Goal: Task Accomplishment & Management: Manage account settings

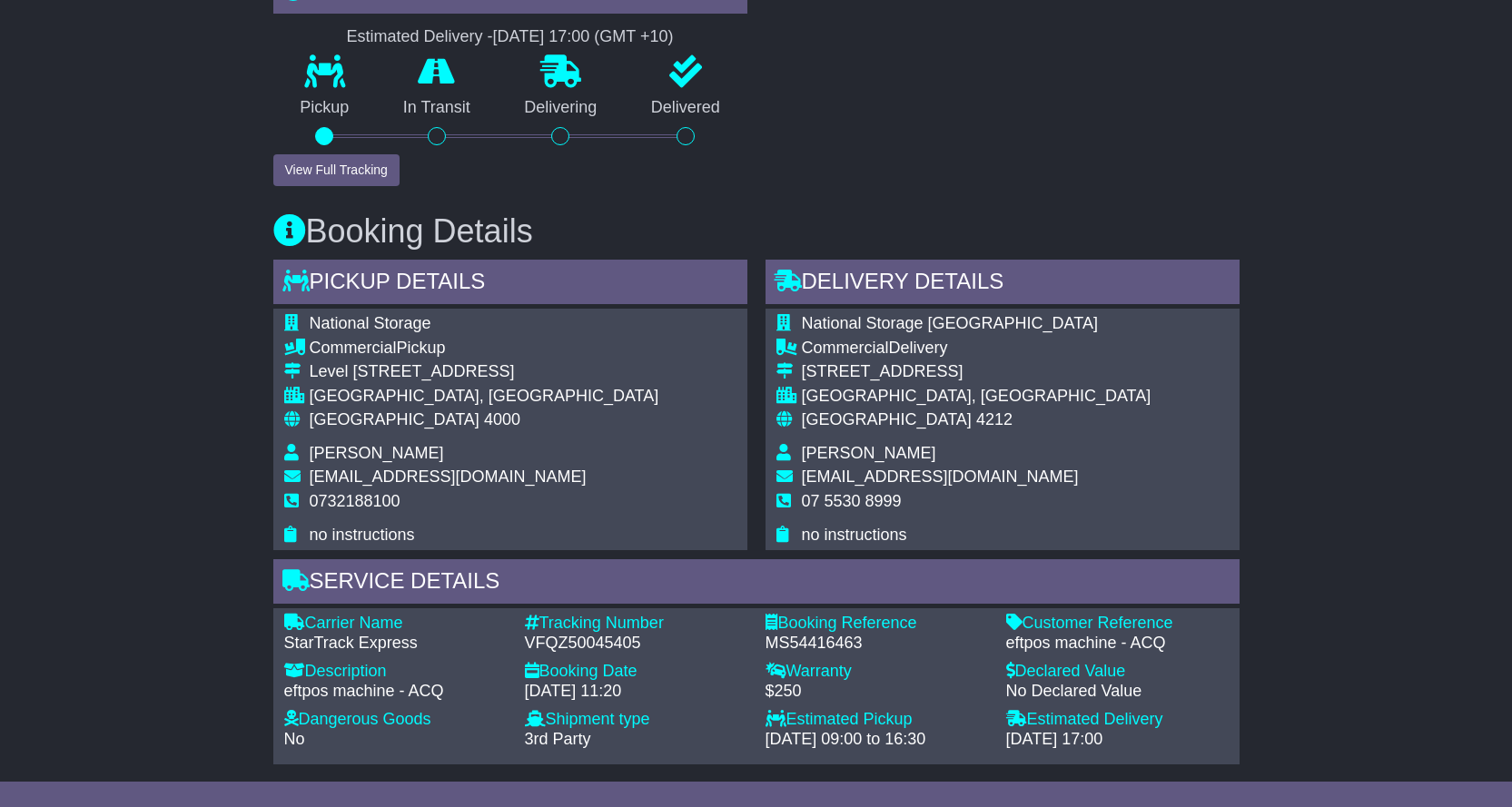
scroll to position [908, 0]
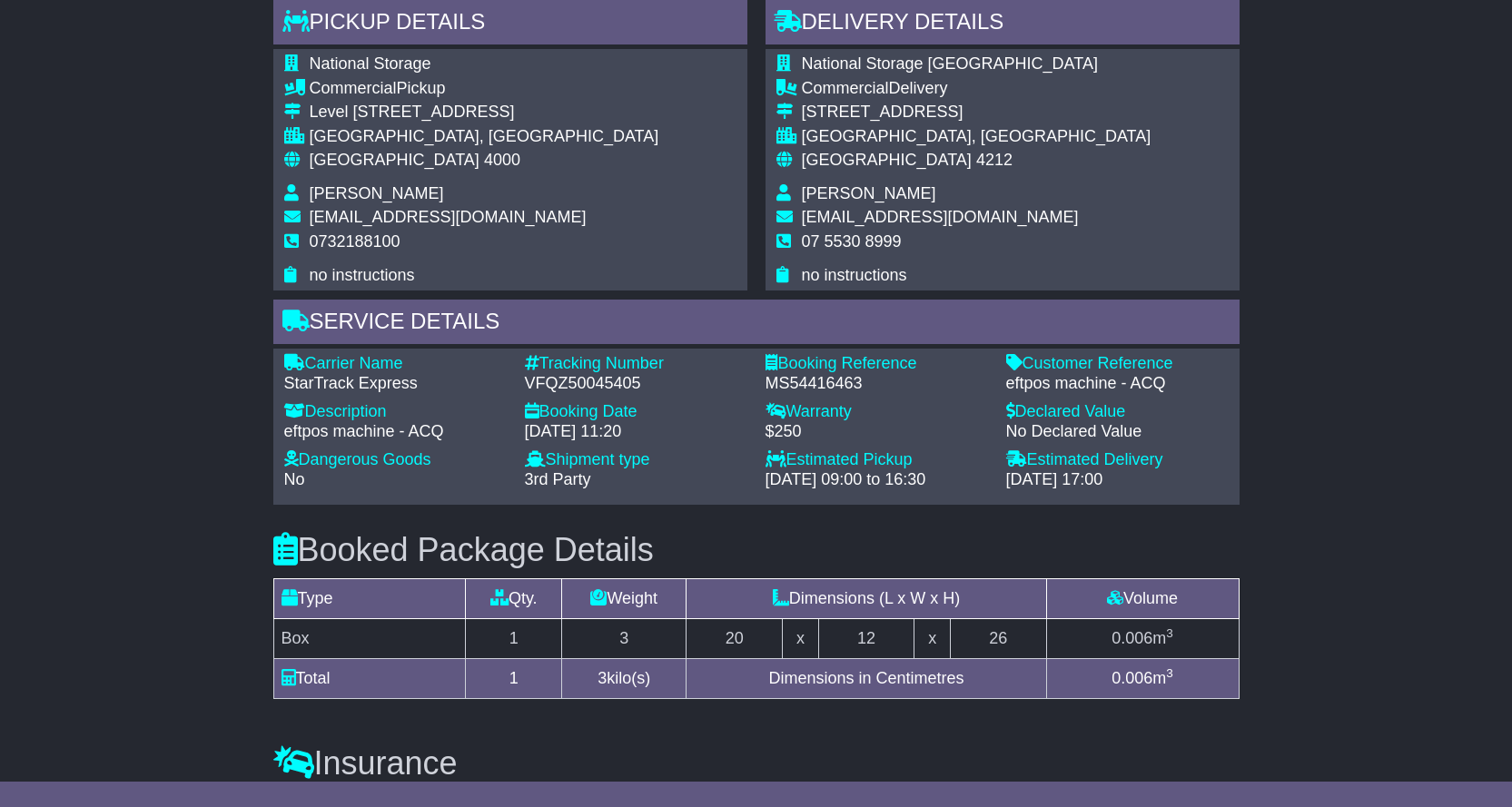
drag, startPoint x: 520, startPoint y: 386, endPoint x: 669, endPoint y: 399, distance: 149.6
click at [669, 399] on div "Carrier Name - StarTrack Express Description - eftpos machine - ACQ Tracking Nu…" at bounding box center [756, 427] width 962 height 145
copy div "VFQZ50045405 Booking Date"
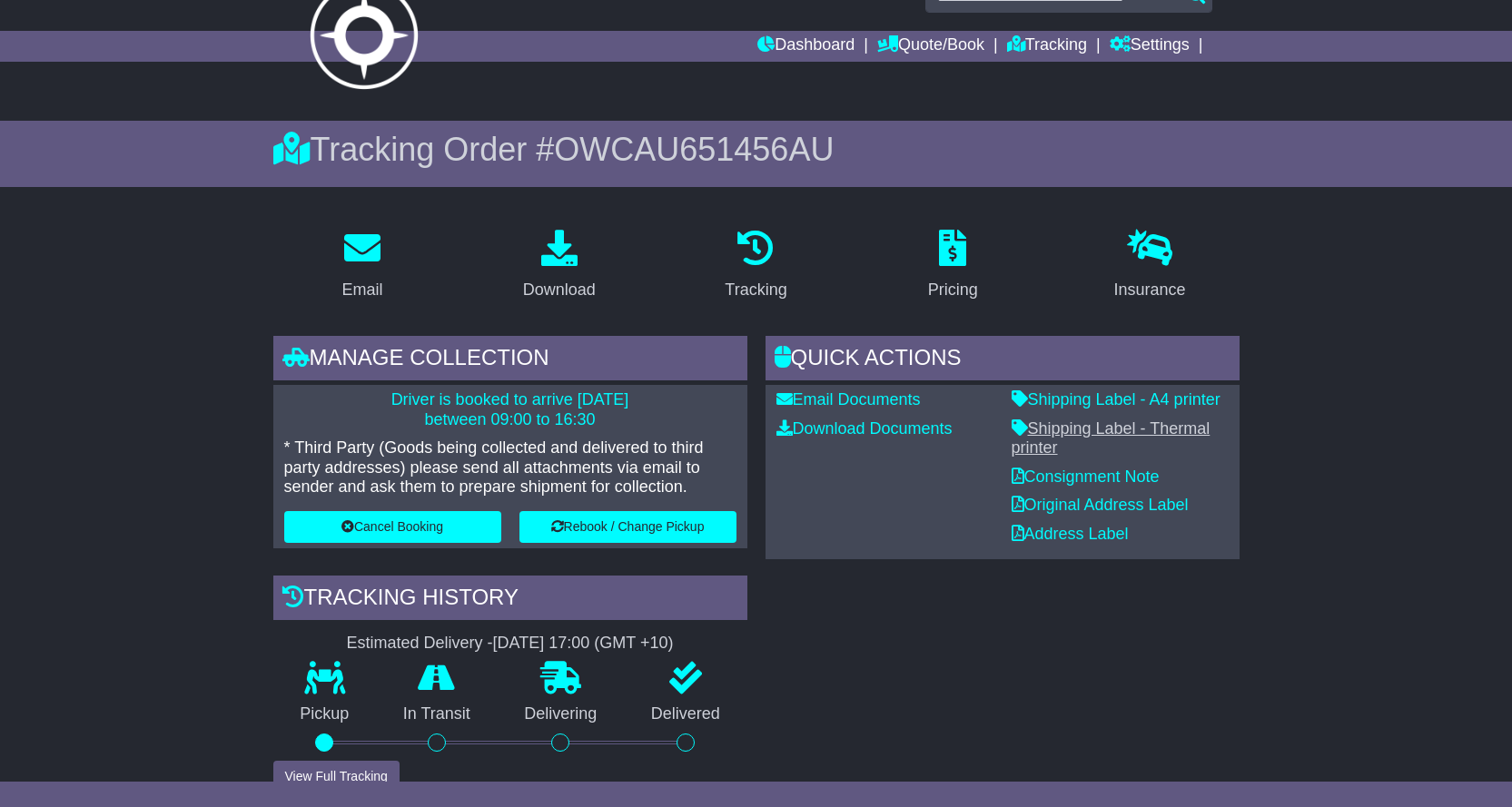
scroll to position [0, 0]
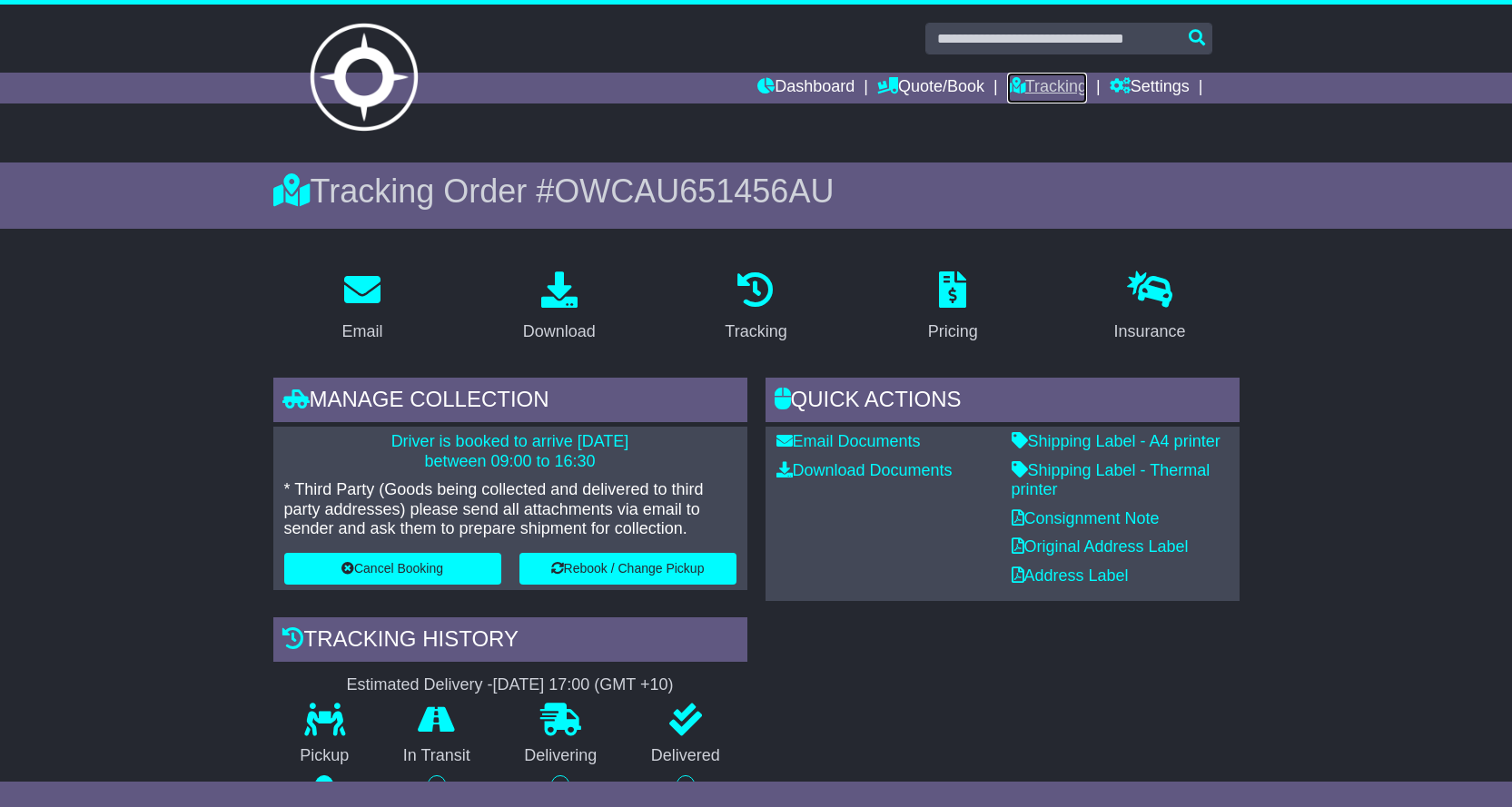
click at [1037, 93] on link "Tracking" at bounding box center [1047, 87] width 80 height 30
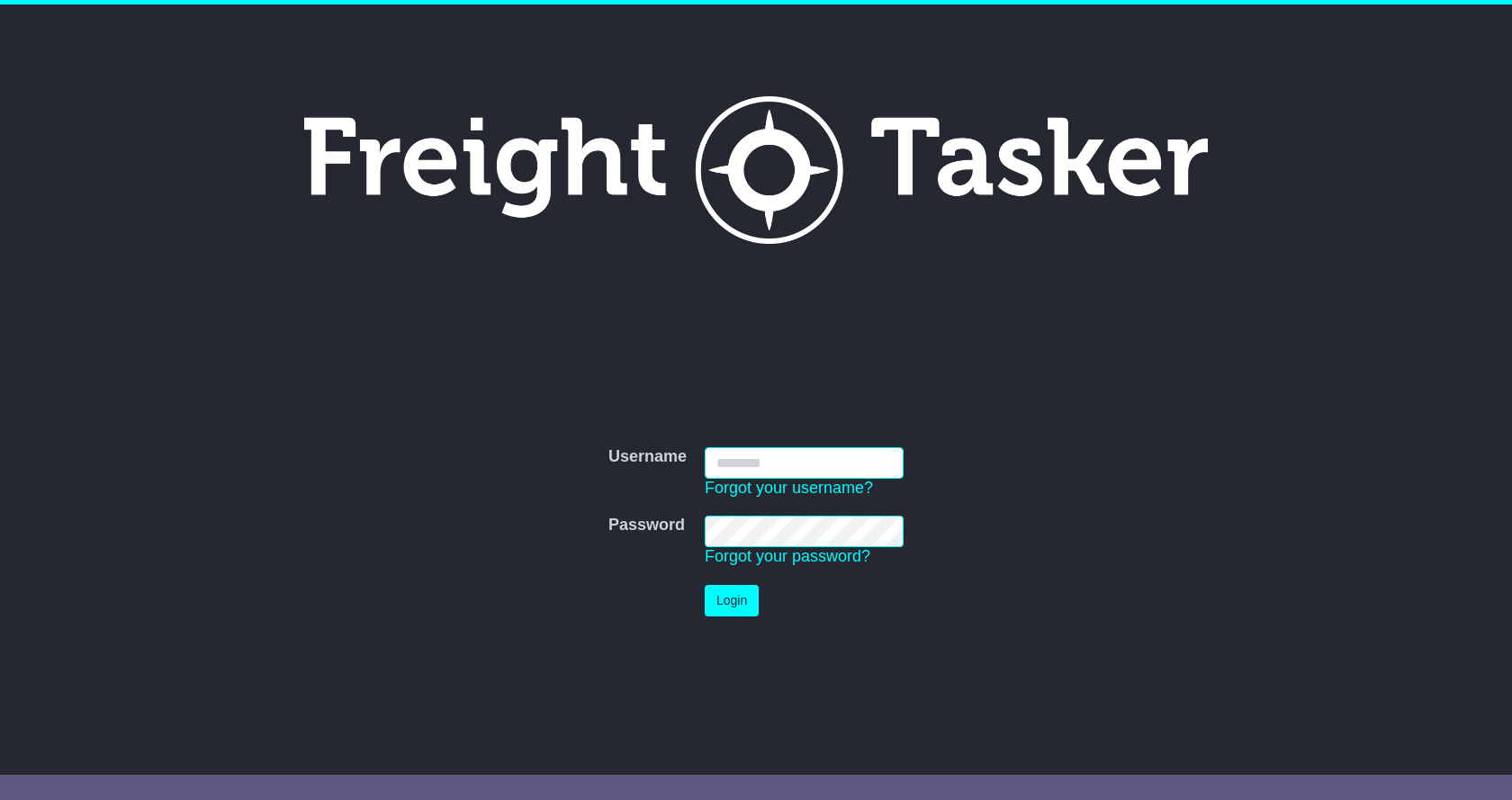
type input "**********"
click at [740, 588] on button "Login" at bounding box center [732, 601] width 54 height 31
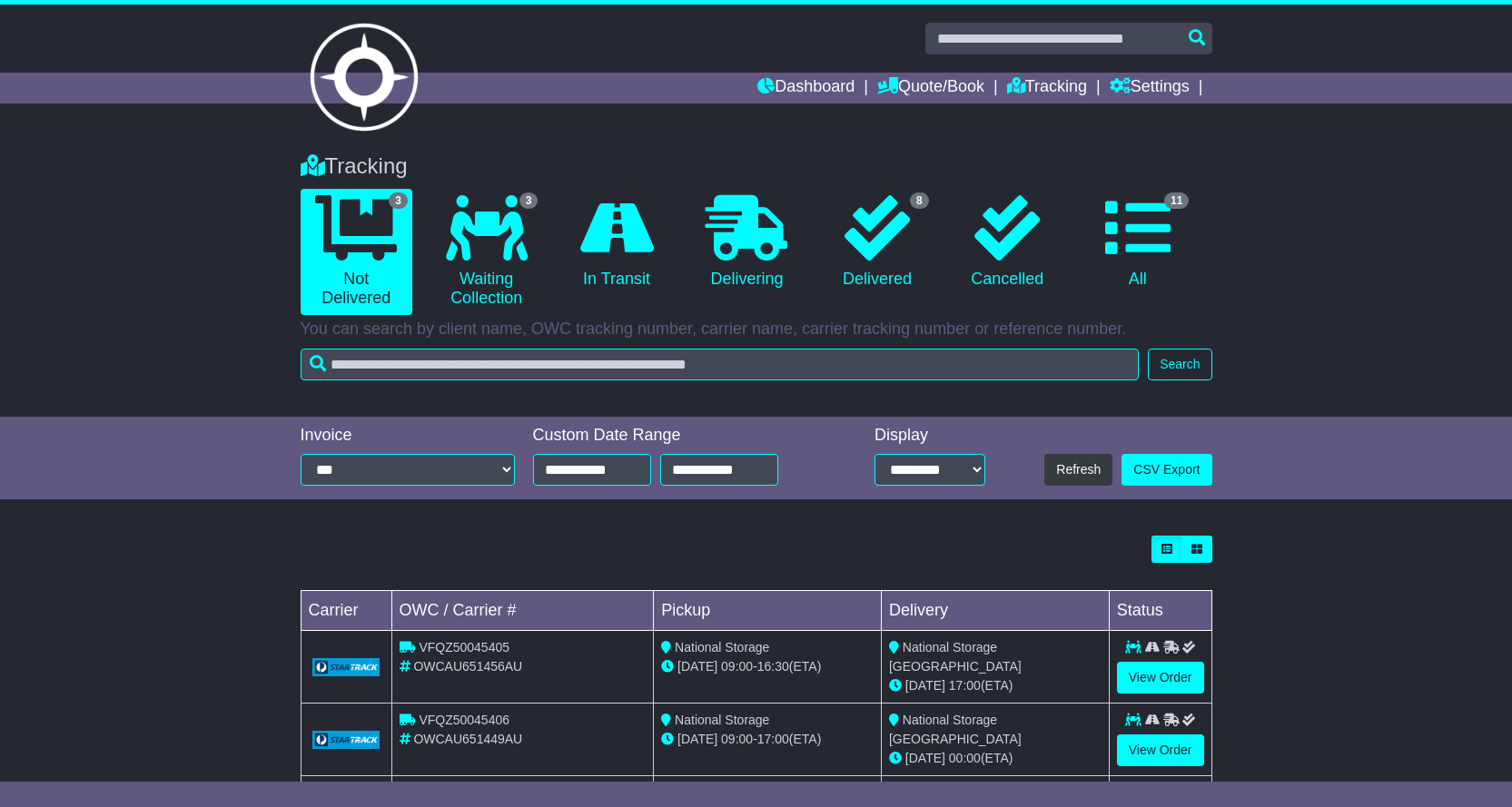
scroll to position [101, 0]
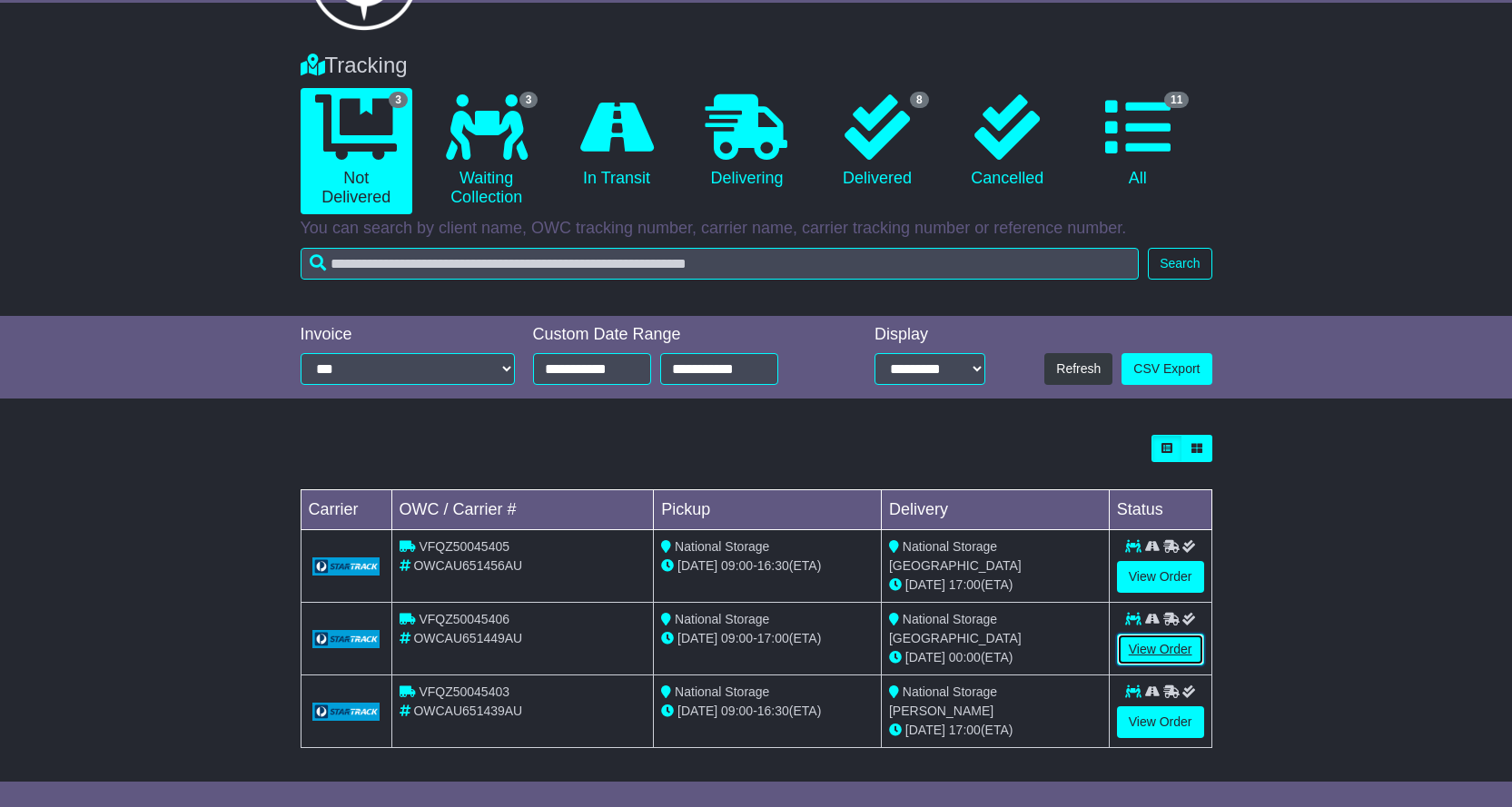
click at [1145, 649] on link "View Order" at bounding box center [1161, 650] width 87 height 31
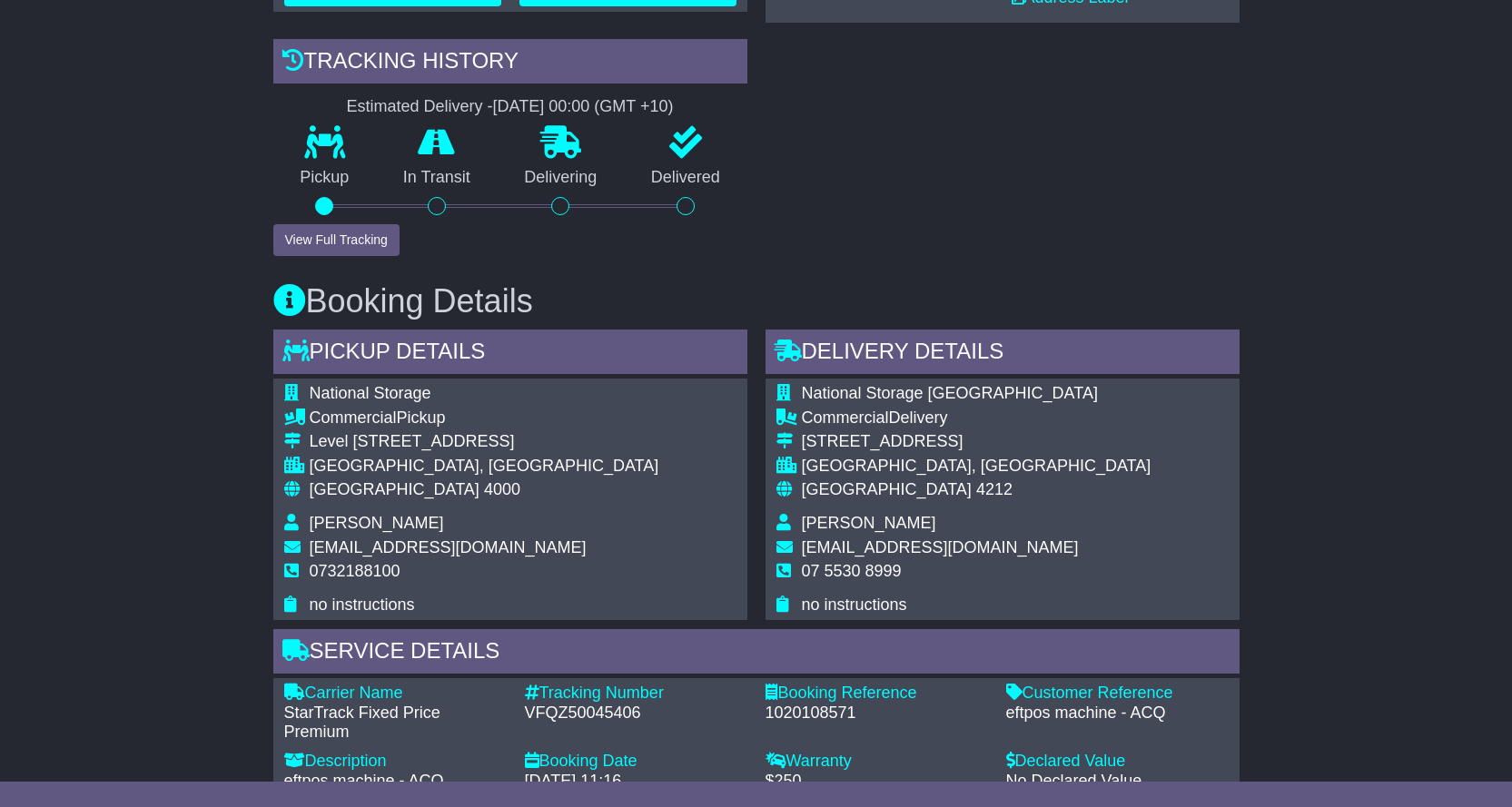
scroll to position [364, 0]
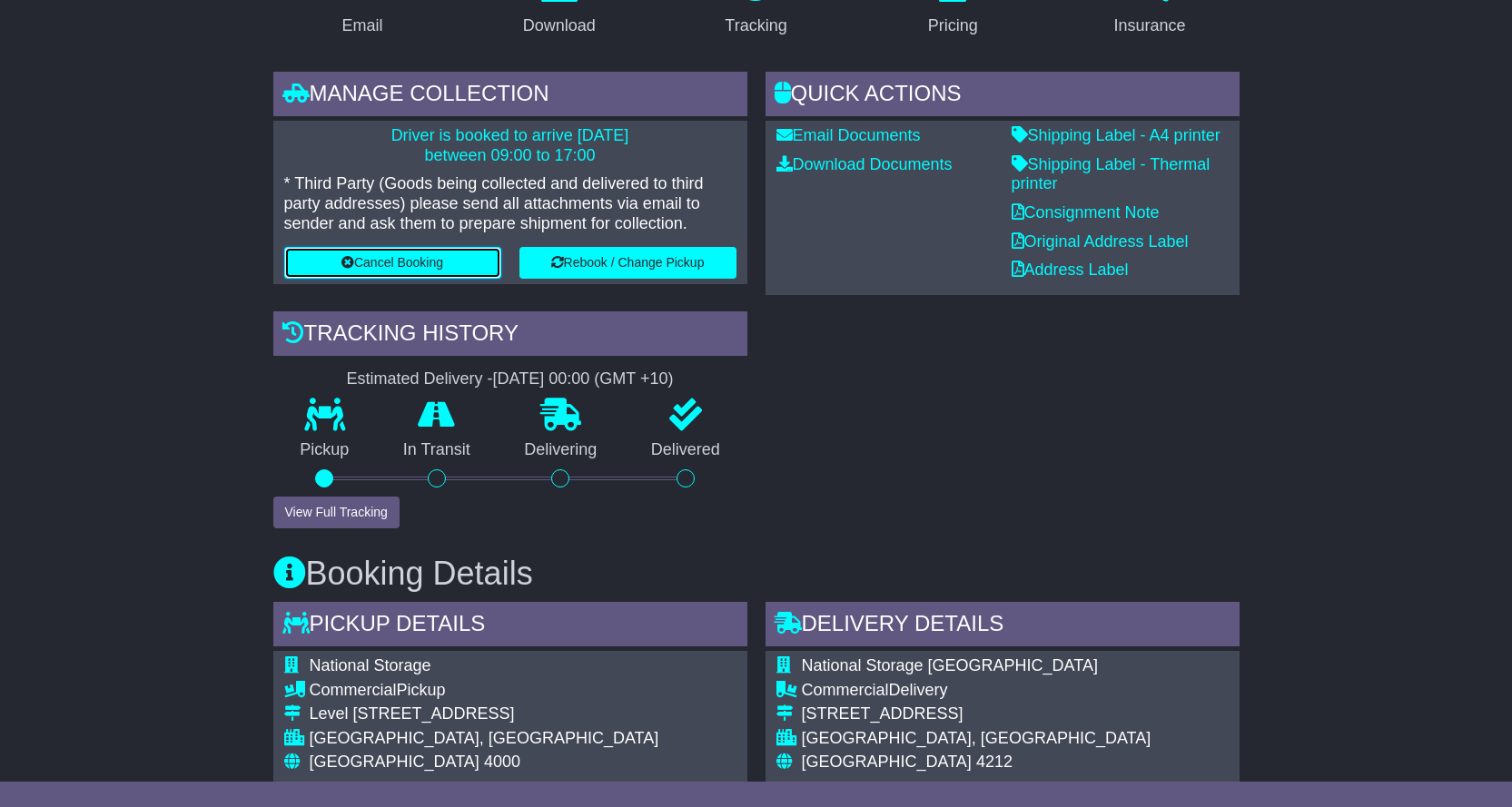
click at [400, 268] on button "Cancel Booking" at bounding box center [392, 262] width 217 height 31
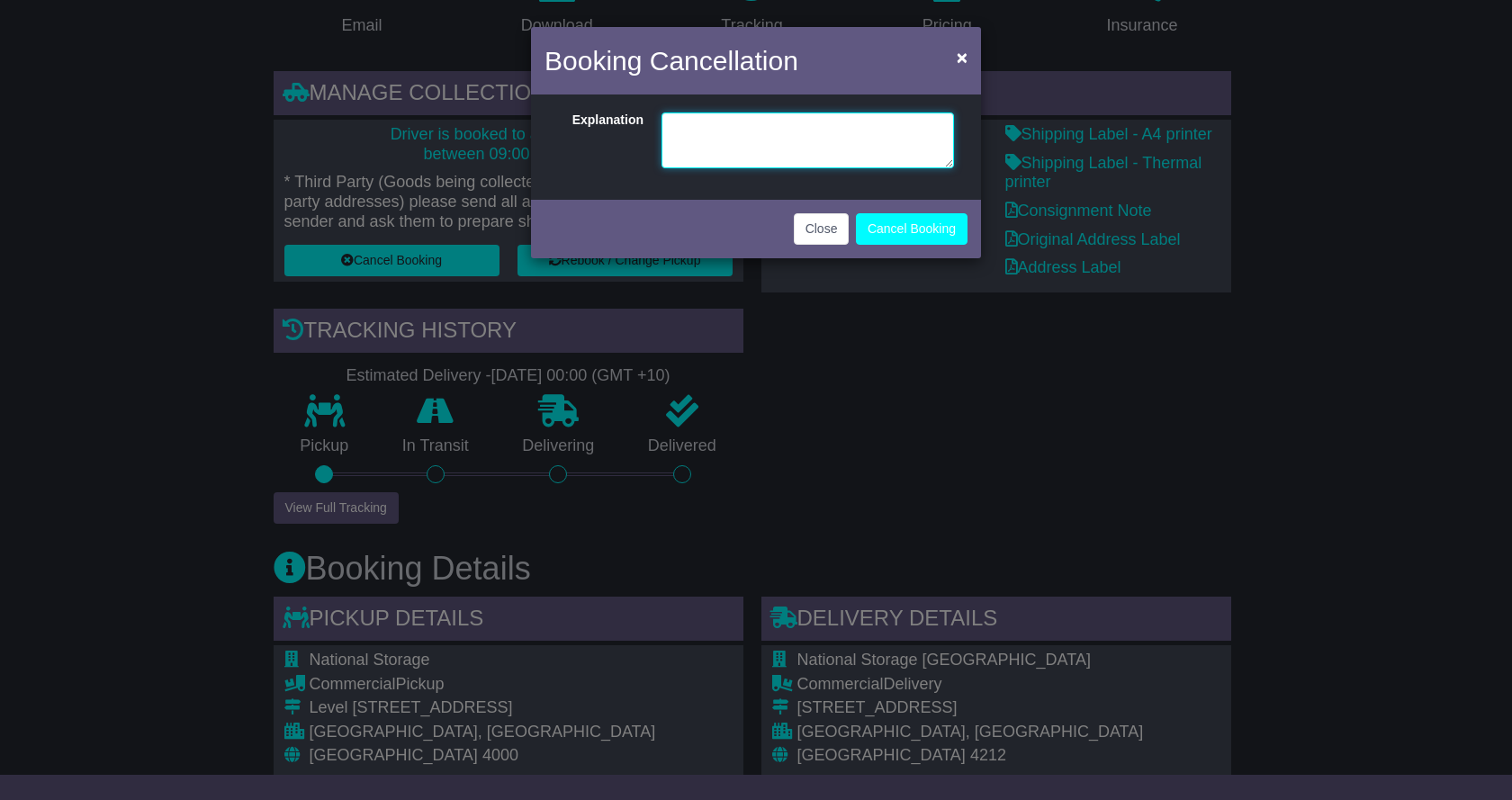
click at [792, 136] on textarea at bounding box center [808, 140] width 292 height 56
type textarea "**********"
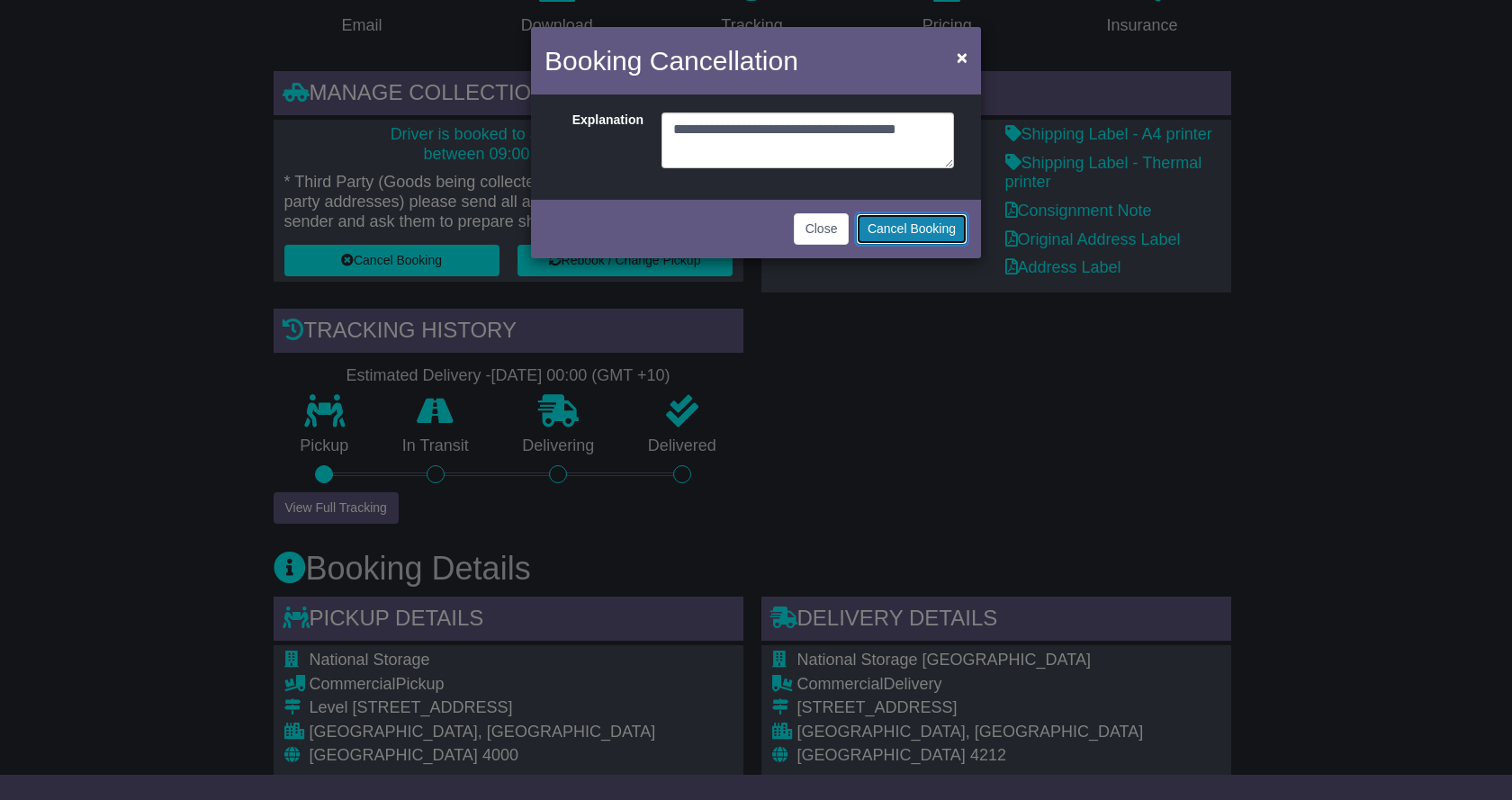
click at [890, 231] on button "Cancel Booking" at bounding box center [912, 229] width 112 height 31
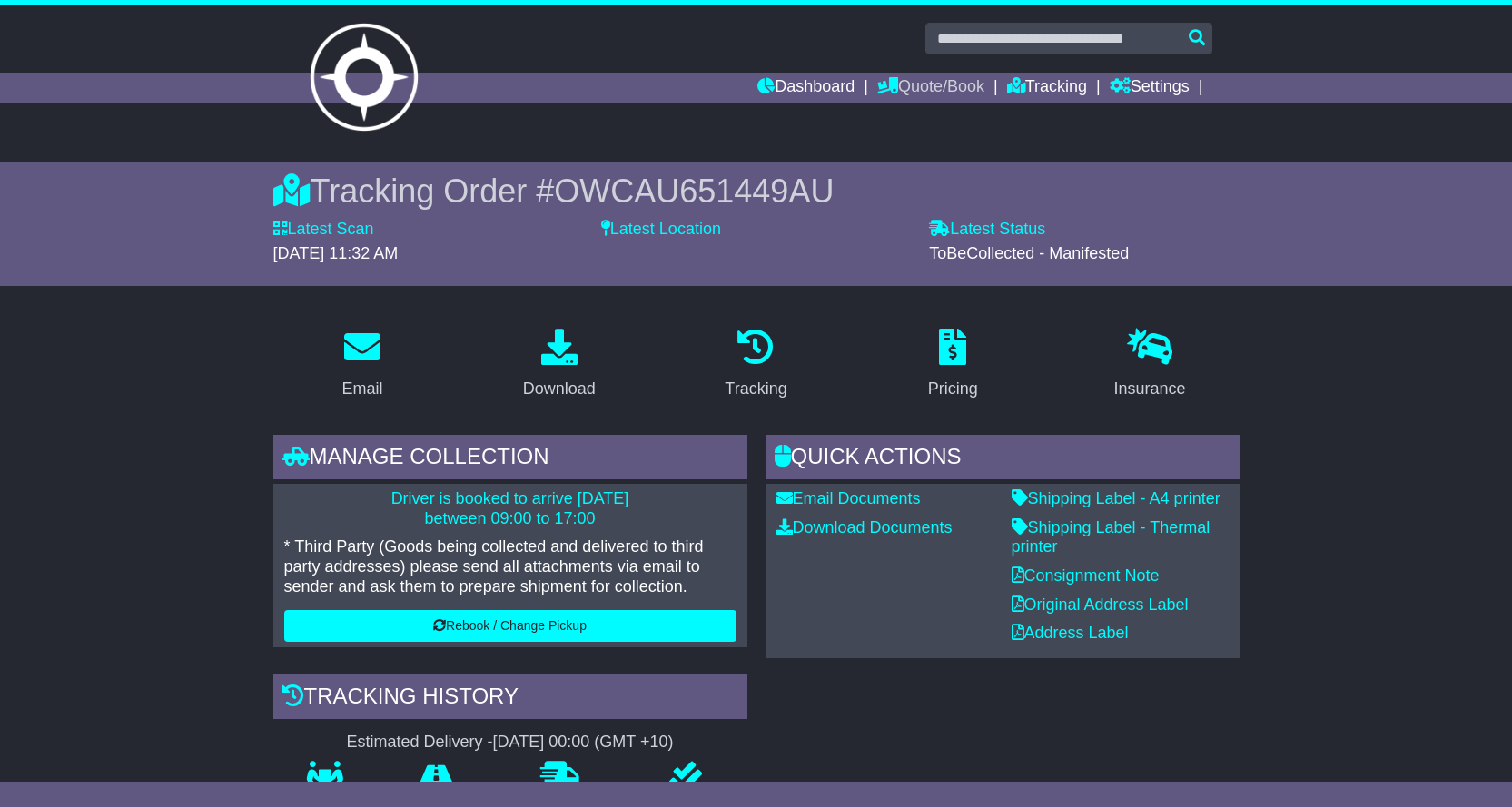
click at [914, 85] on link "Quote/Book" at bounding box center [931, 87] width 107 height 30
click at [1042, 82] on link "Tracking" at bounding box center [1047, 87] width 80 height 30
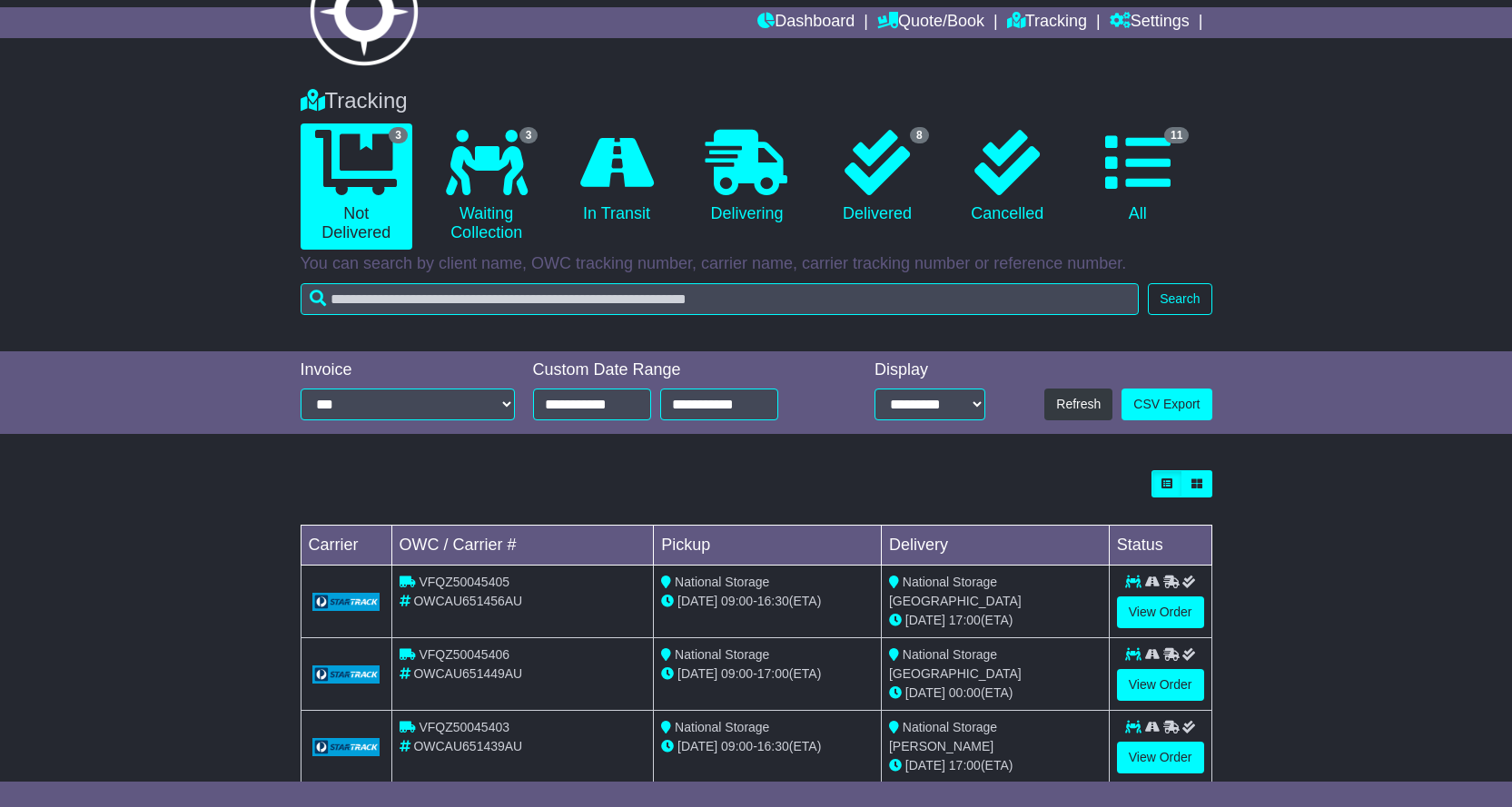
scroll to position [101, 0]
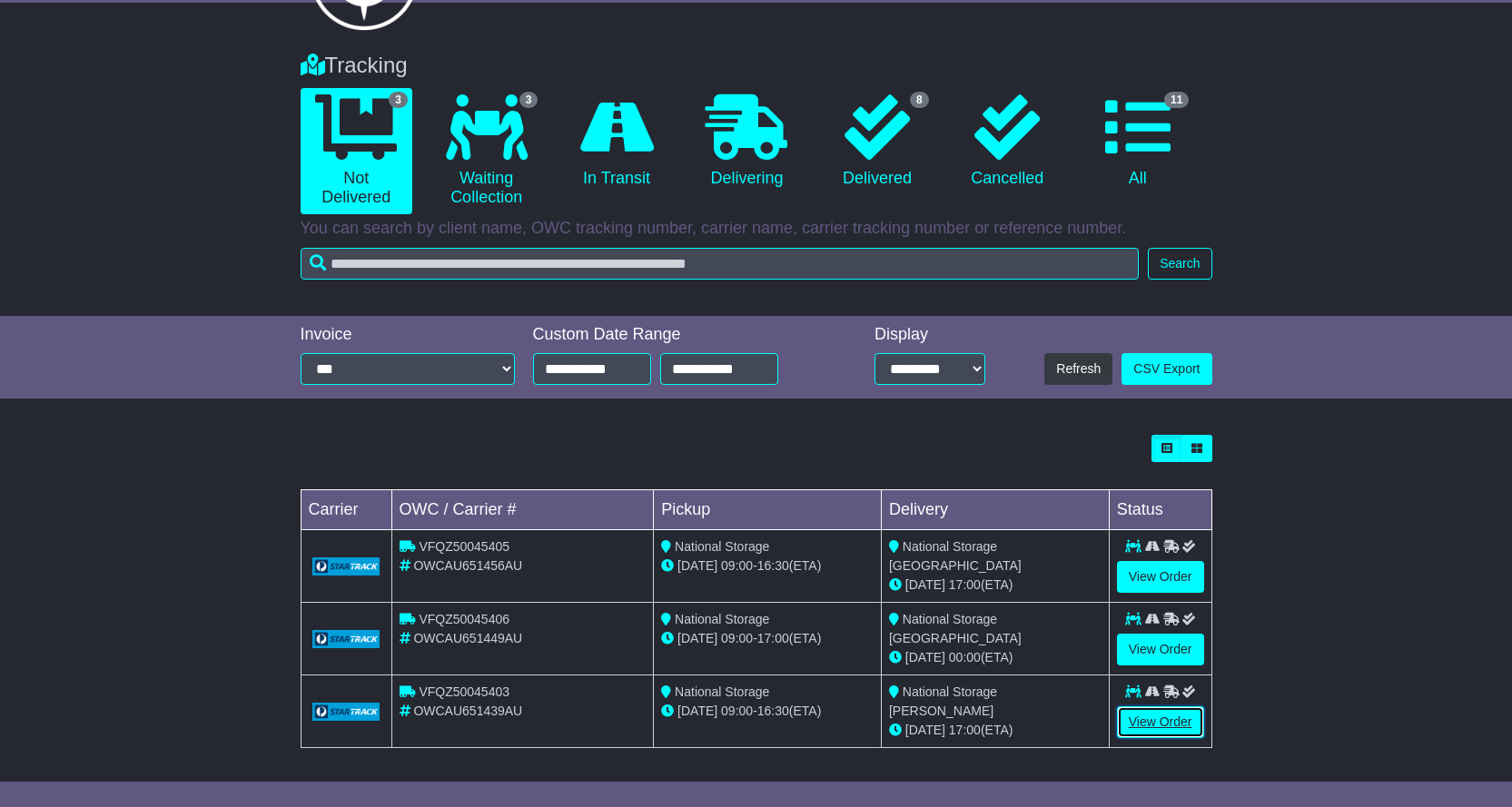
click at [1159, 721] on link "View Order" at bounding box center [1161, 722] width 87 height 31
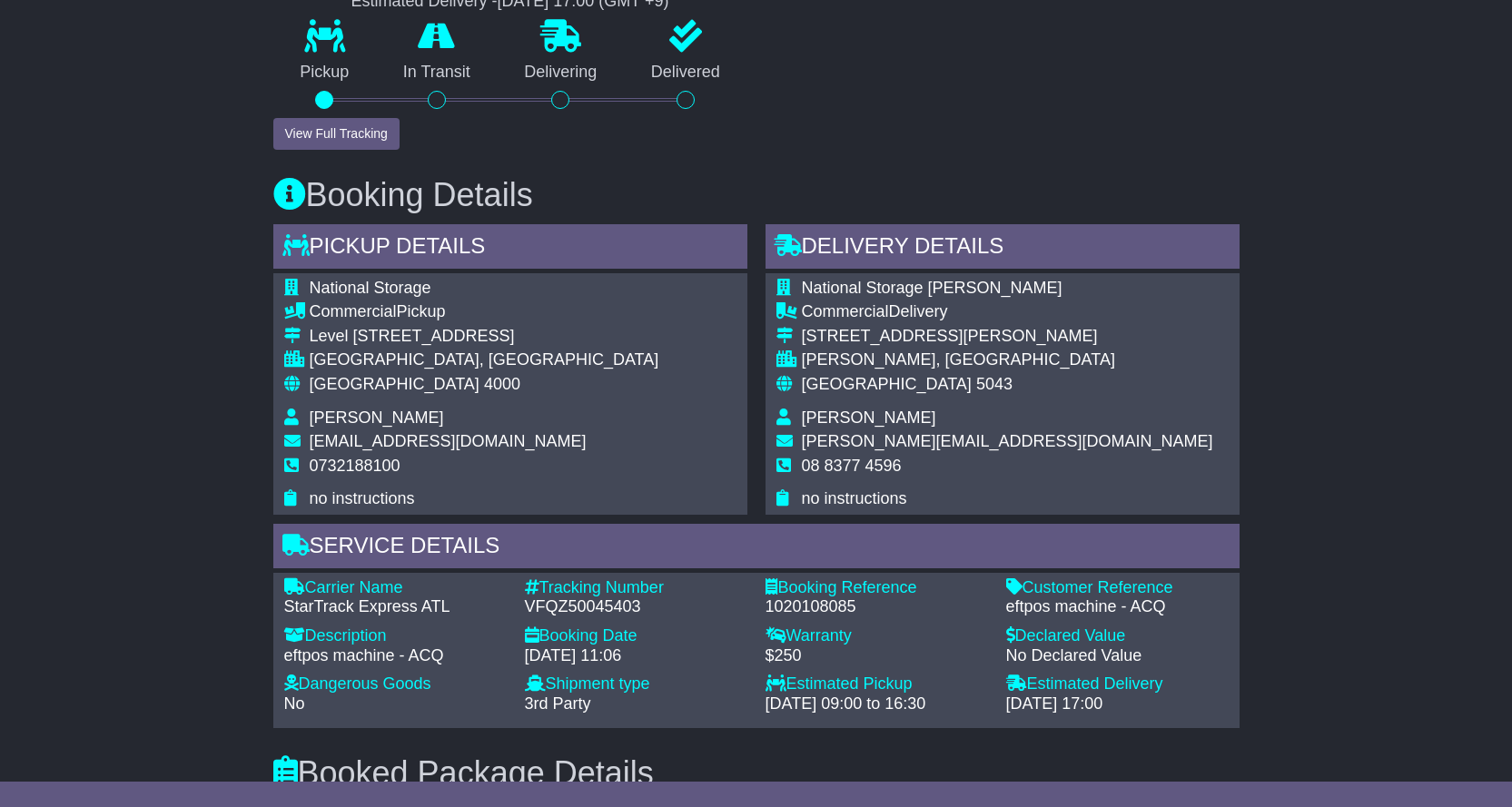
scroll to position [818, 0]
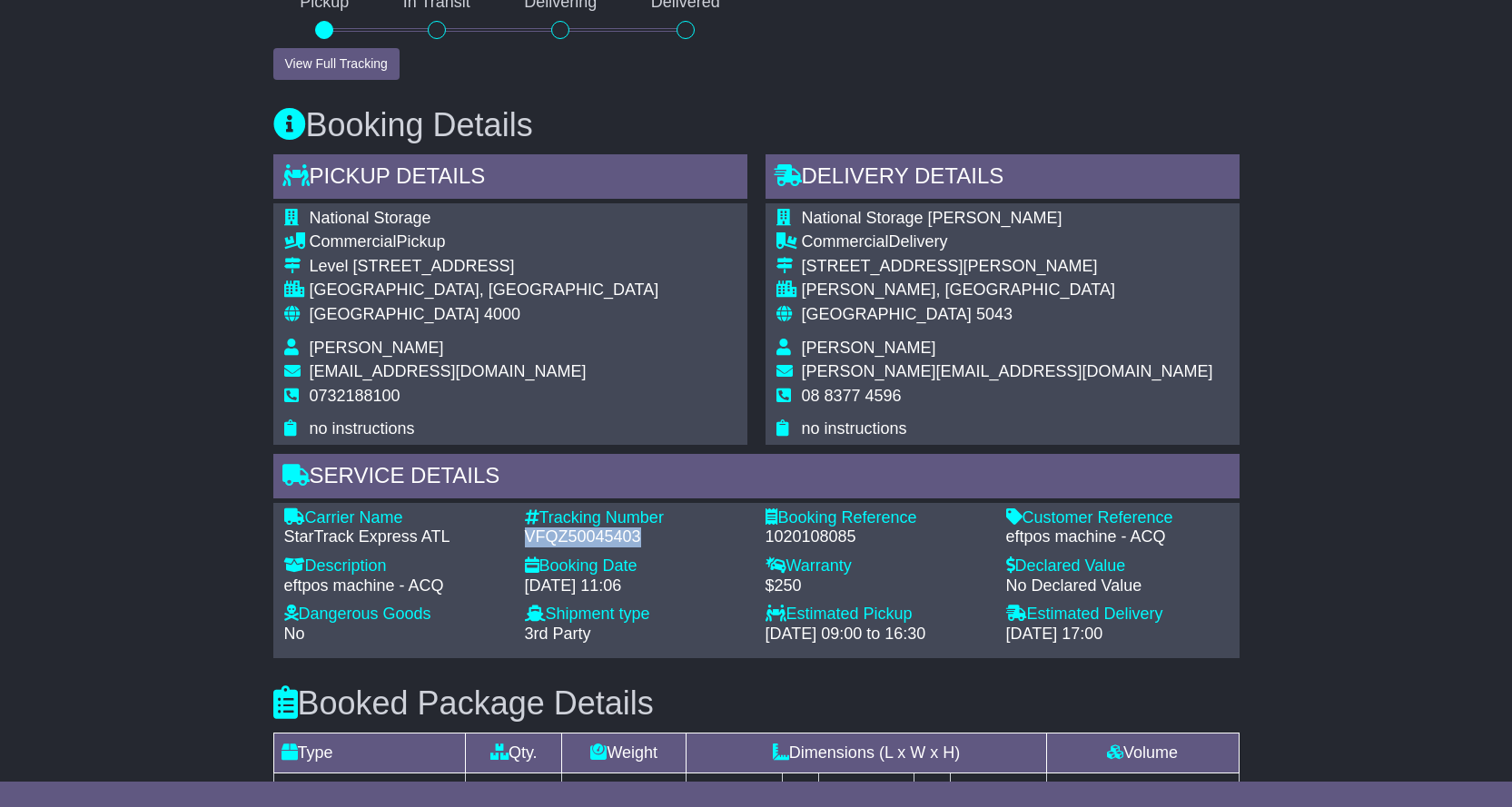
drag, startPoint x: 525, startPoint y: 532, endPoint x: 643, endPoint y: 535, distance: 118.0
click at [643, 535] on div "VFQZ50045403" at bounding box center [636, 538] width 222 height 20
copy div "VFQZ50045403"
